Goal: Navigation & Orientation: Understand site structure

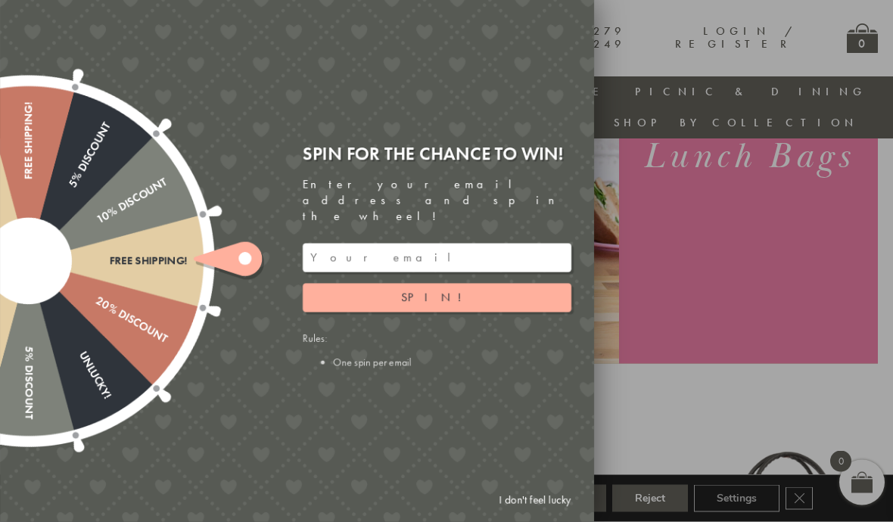
scroll to position [267, 0]
click at [548, 515] on link "I don't feel lucky" at bounding box center [535, 501] width 88 height 28
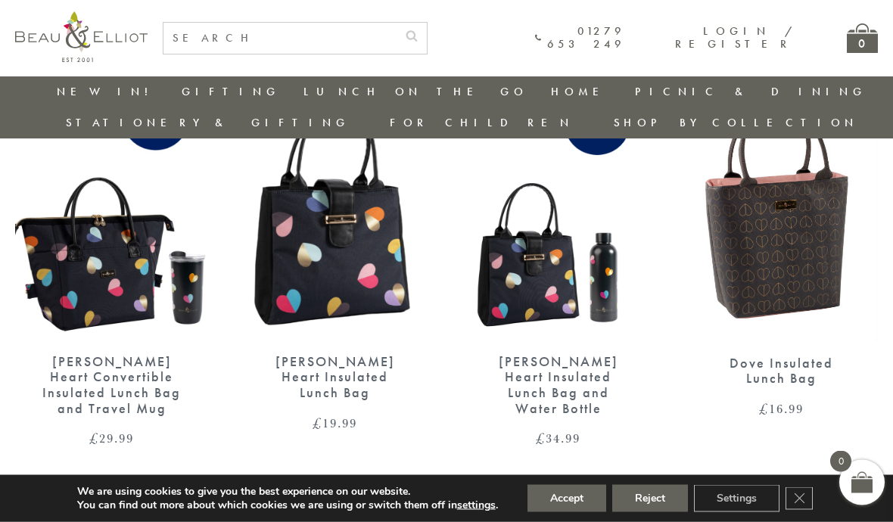
scroll to position [2243, 0]
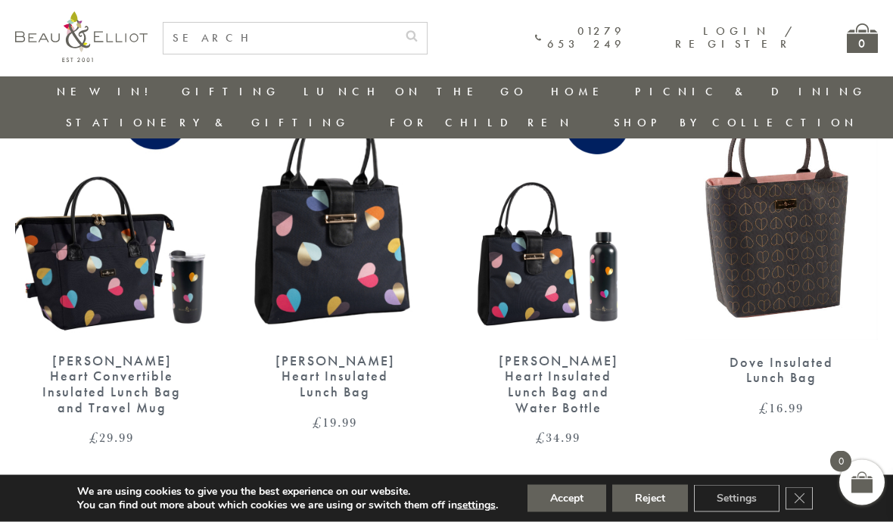
click at [446, 492] on link "2" at bounding box center [443, 504] width 25 height 24
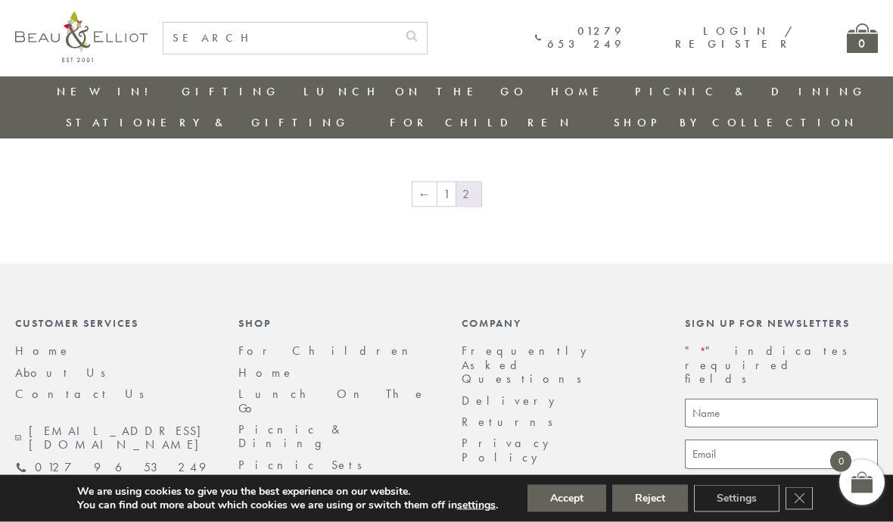
scroll to position [1323, 0]
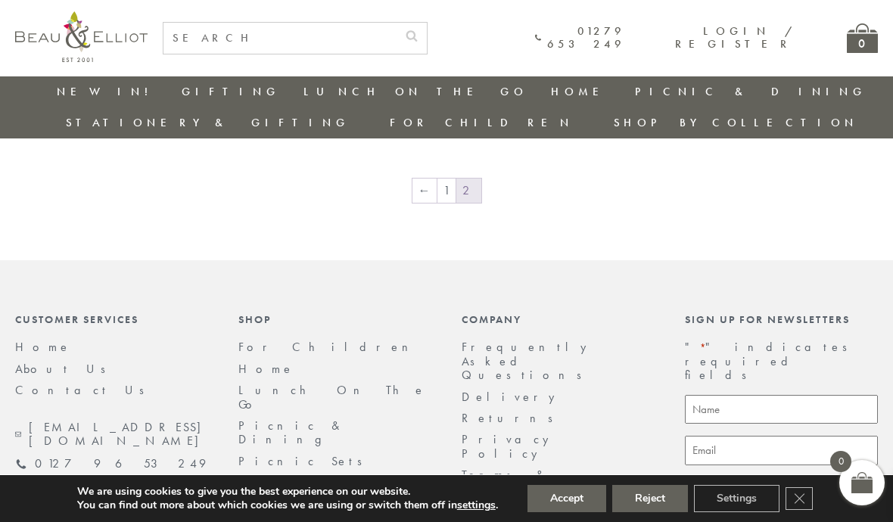
click at [562, 512] on button "Accept" at bounding box center [566, 498] width 79 height 27
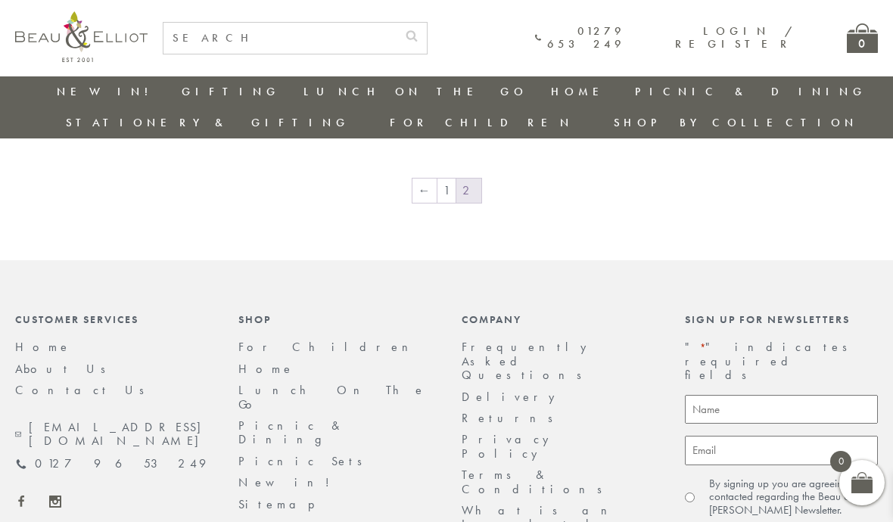
click at [55, 361] on link "About Us" at bounding box center [65, 369] width 101 height 16
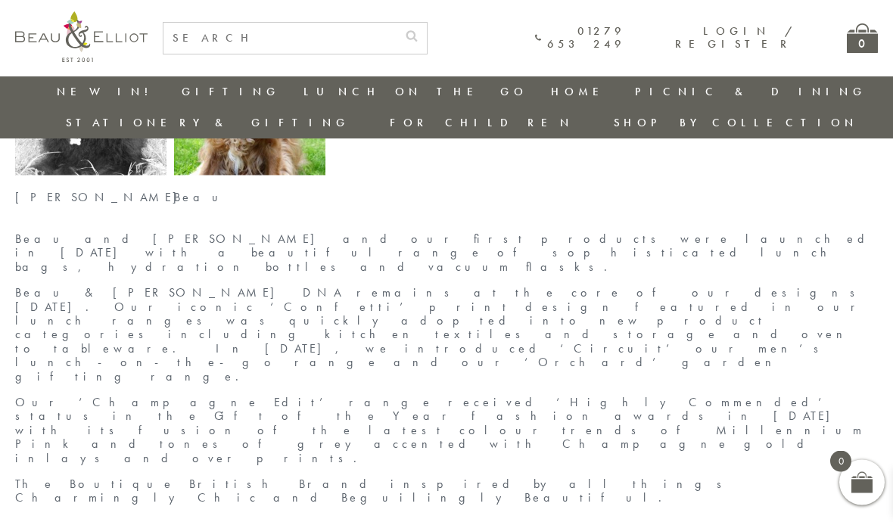
scroll to position [524, 0]
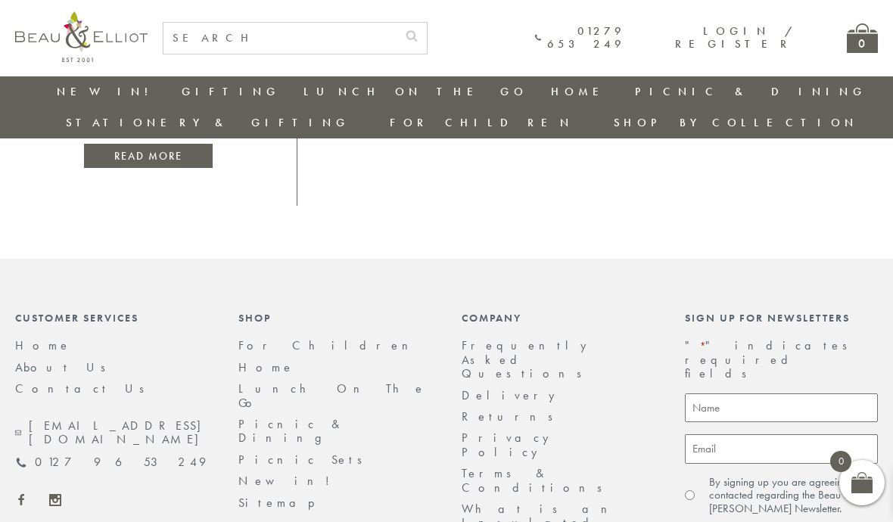
scroll to position [885, 0]
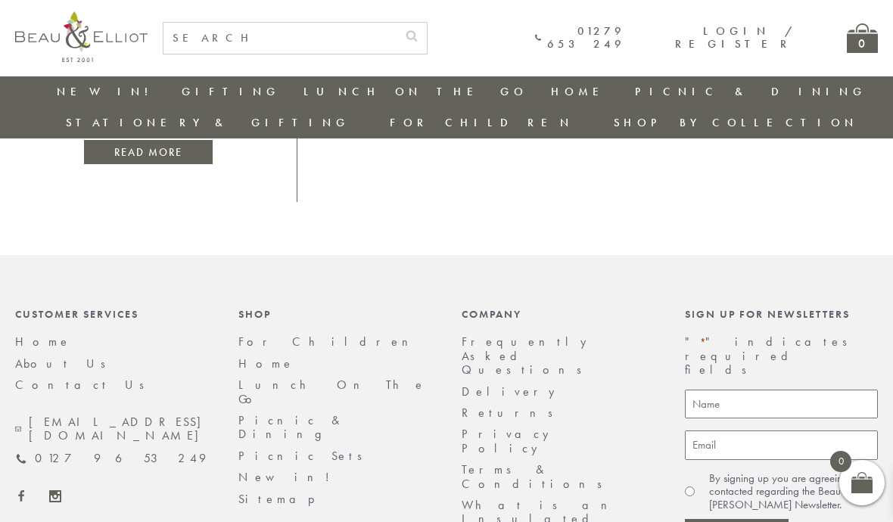
click at [489, 405] on link "Returns" at bounding box center [512, 413] width 101 height 16
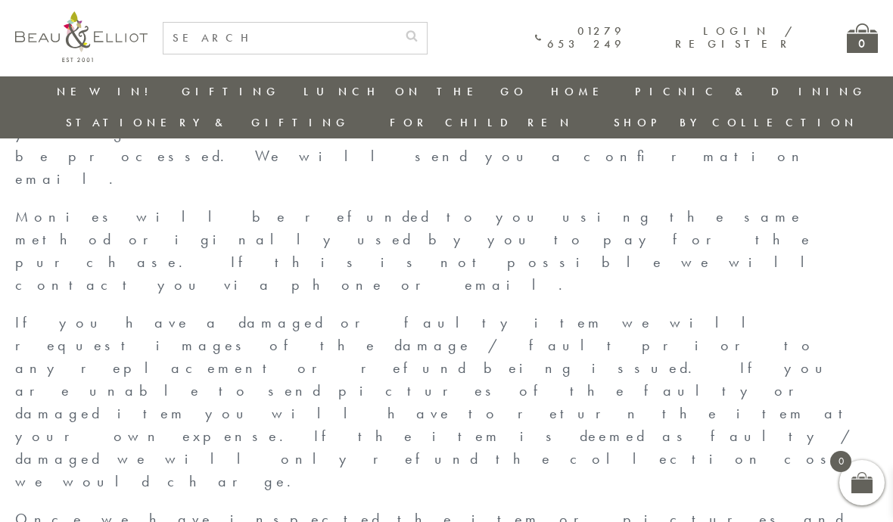
scroll to position [601, 0]
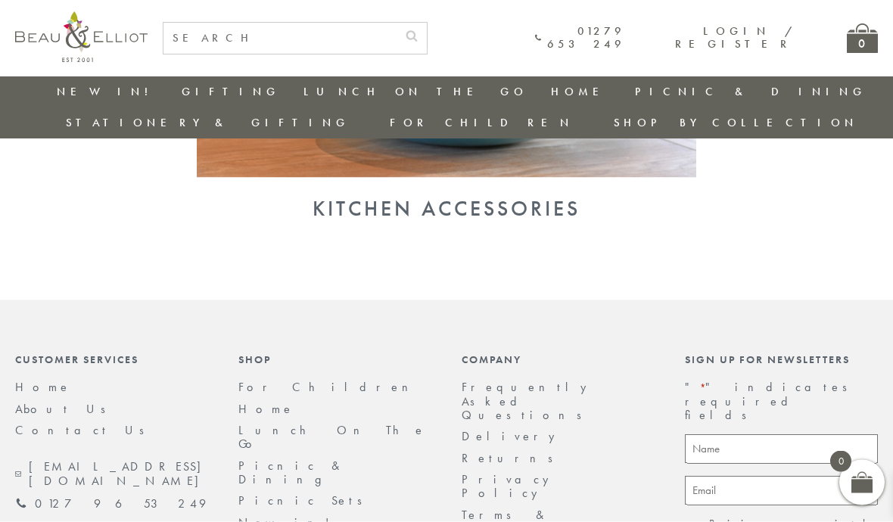
scroll to position [1648, 0]
click at [494, 449] on link "Returns" at bounding box center [512, 457] width 101 height 16
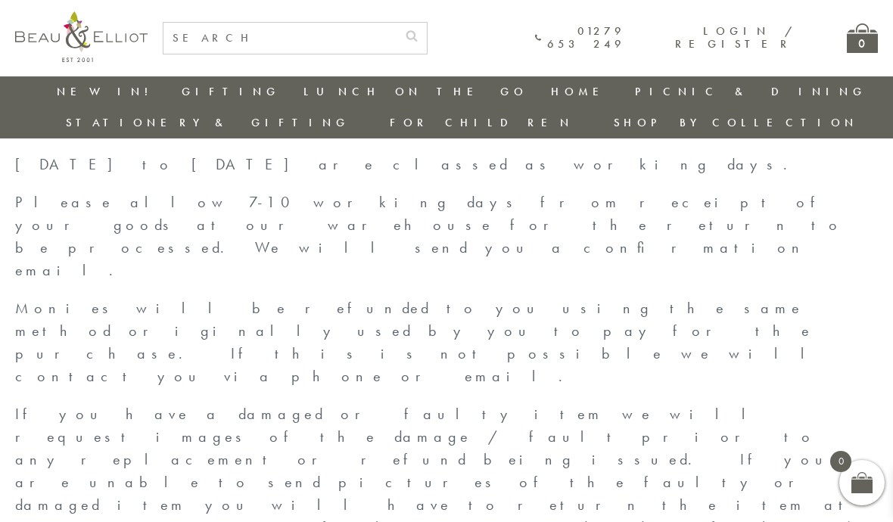
scroll to position [503, 0]
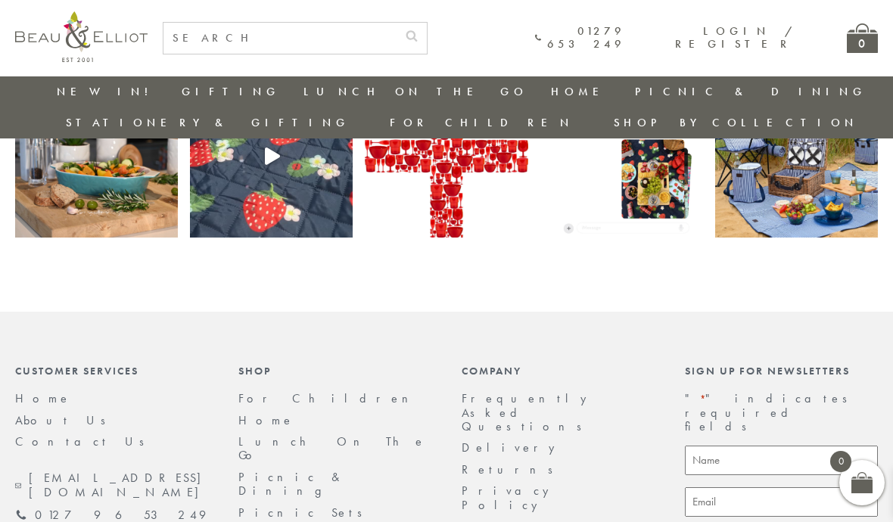
scroll to position [3235, 0]
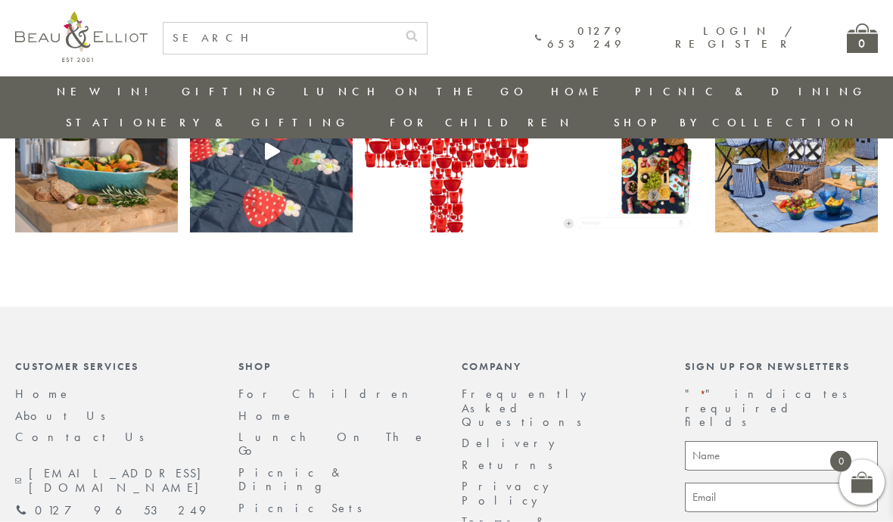
click at [556, 386] on link "Frequently Asked Questions" at bounding box center [528, 408] width 133 height 44
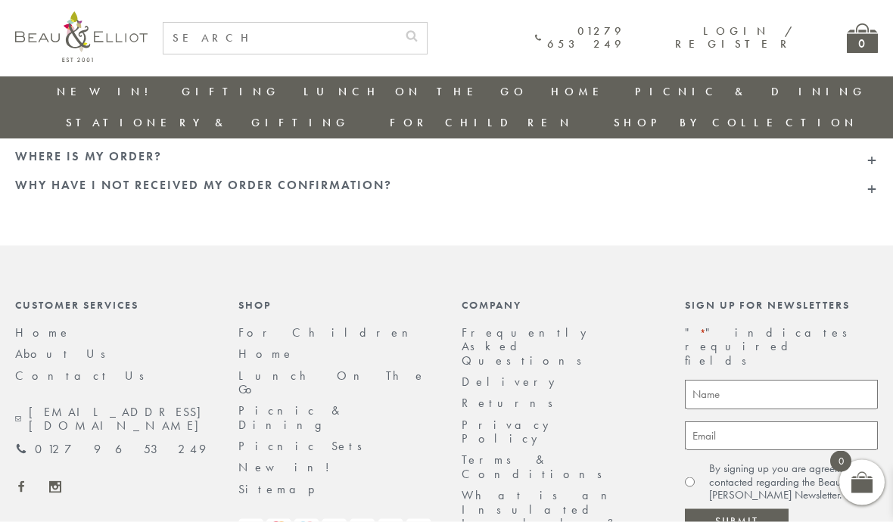
scroll to position [279, 0]
click at [533, 451] on link "Terms & Conditions" at bounding box center [537, 466] width 151 height 30
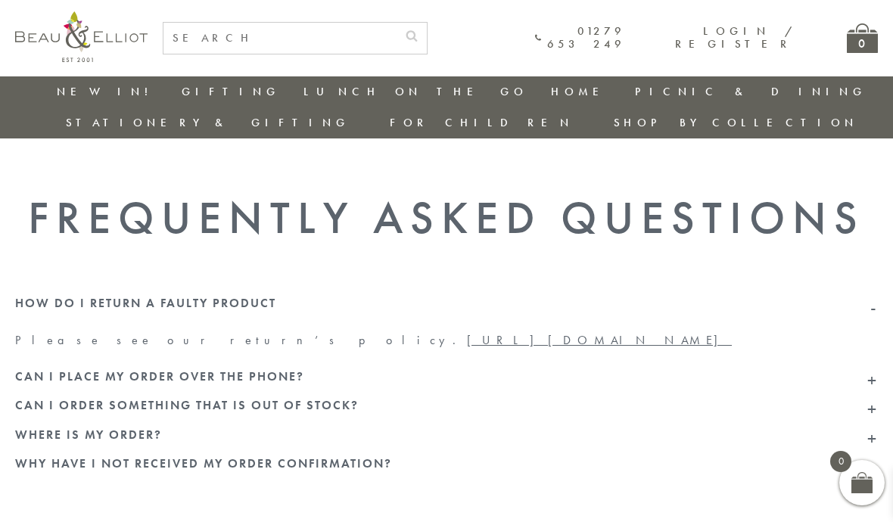
scroll to position [345, 0]
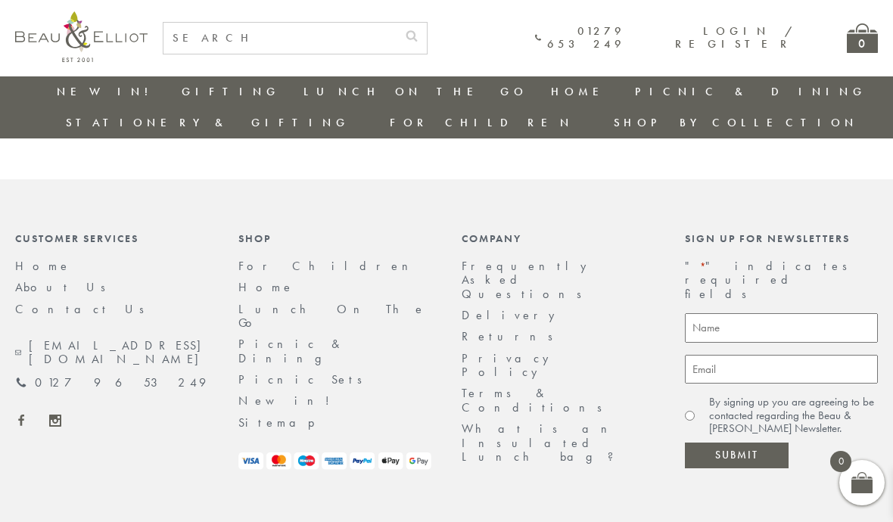
click at [58, 279] on link "About Us" at bounding box center [65, 287] width 101 height 16
